Goal: Unclear: Browse casually

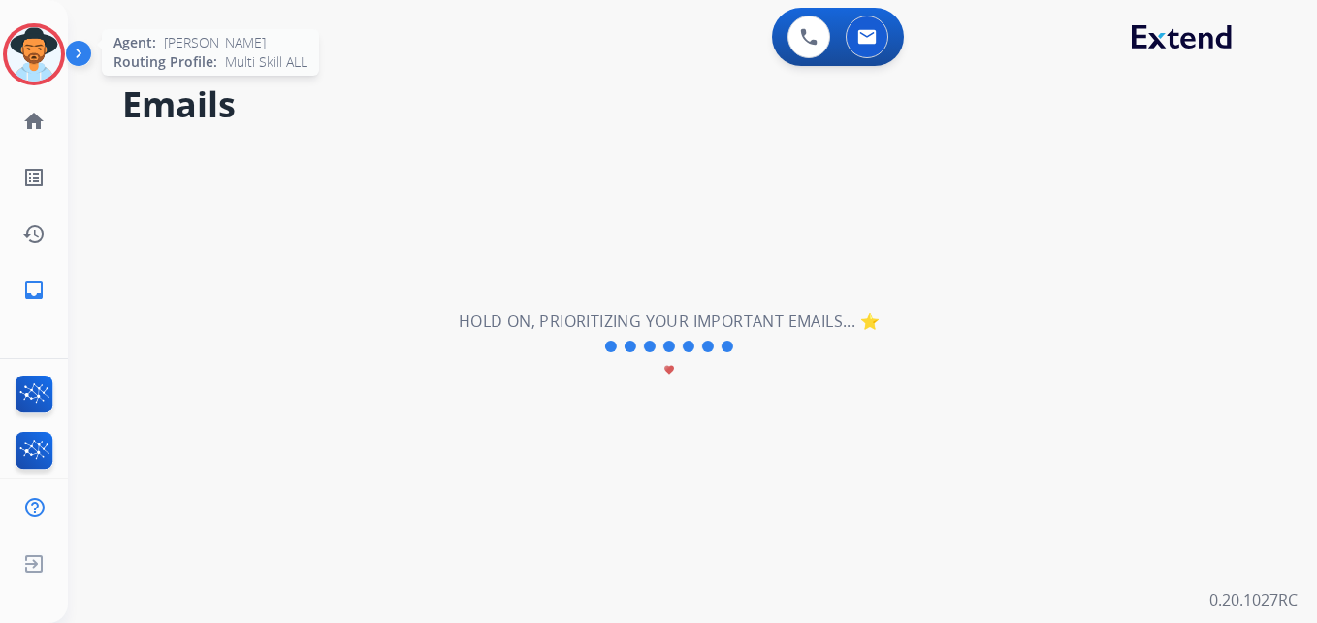
click at [30, 54] on img at bounding box center [34, 54] width 54 height 54
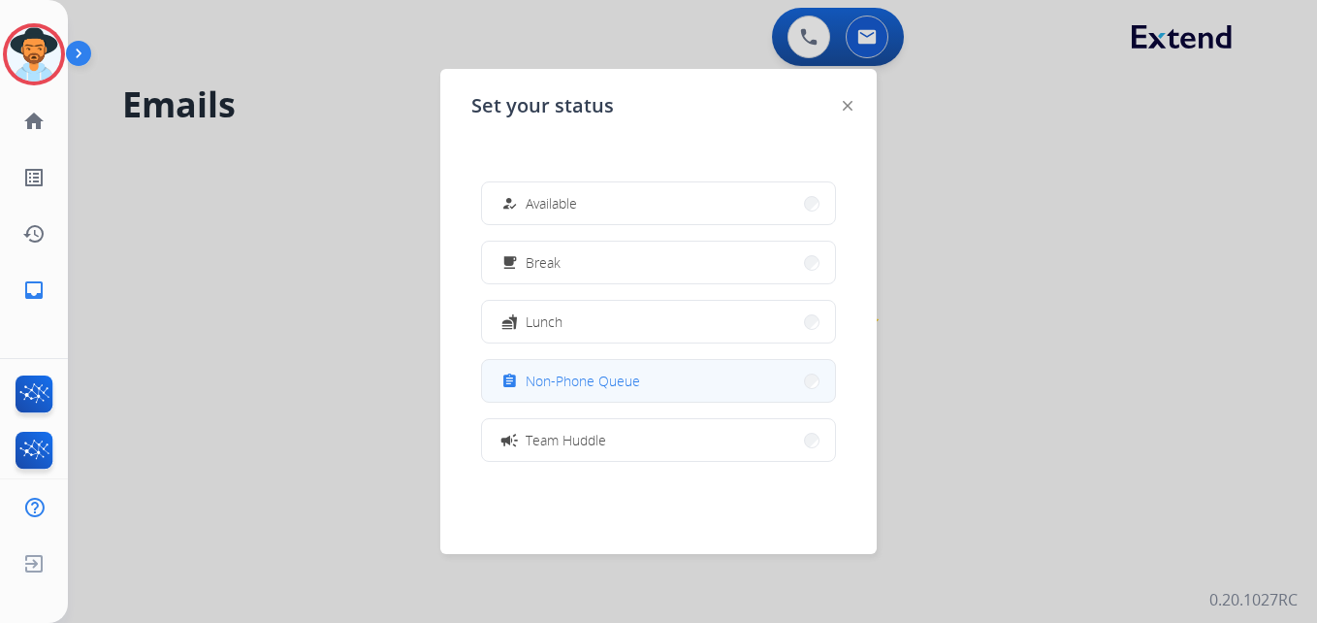
scroll to position [306, 0]
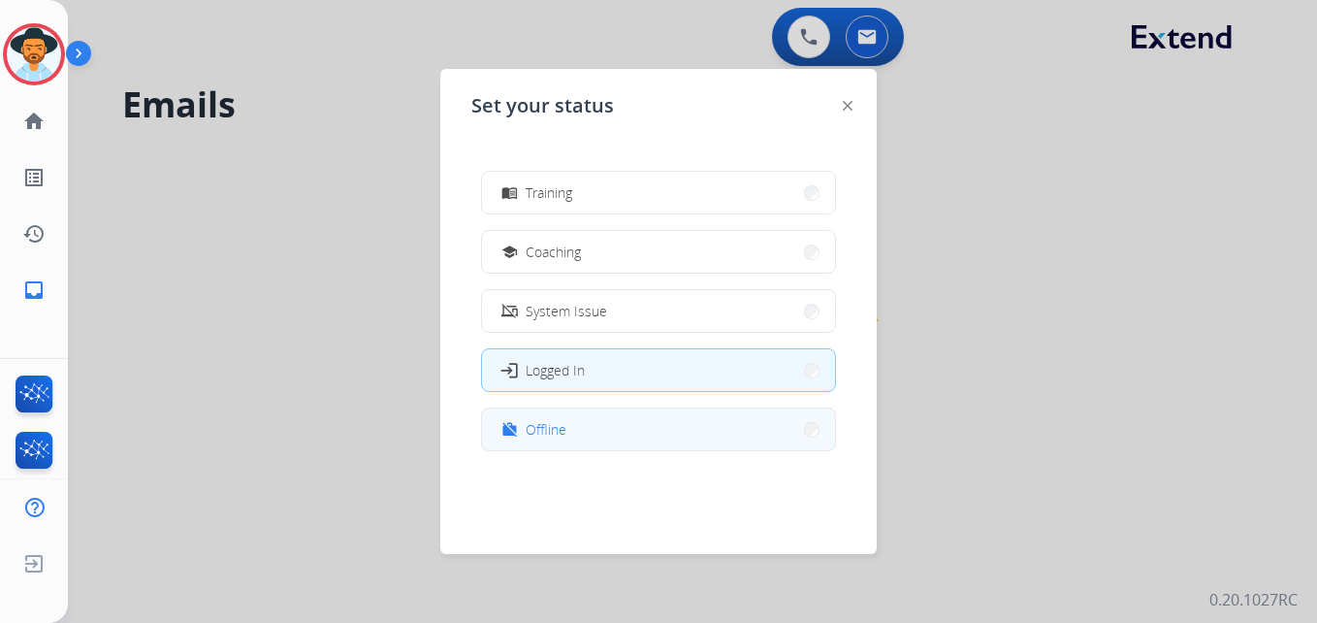
click at [679, 432] on button "work_off Offline" at bounding box center [658, 429] width 353 height 42
